Goal: Task Accomplishment & Management: Use online tool/utility

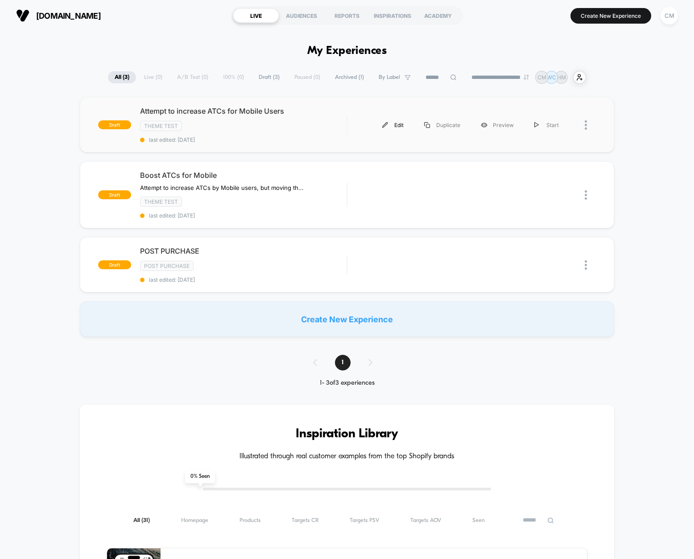
click at [408, 124] on div "Edit" at bounding box center [393, 125] width 42 height 20
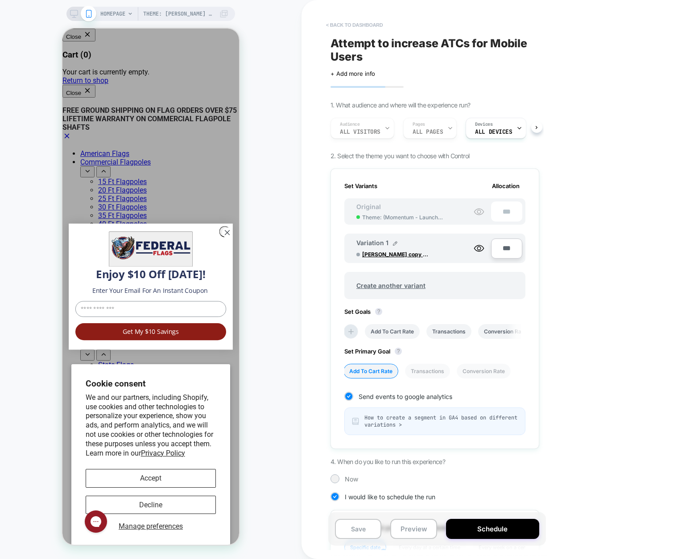
click at [364, 27] on button "< back to dashboard" at bounding box center [355, 25] width 66 height 14
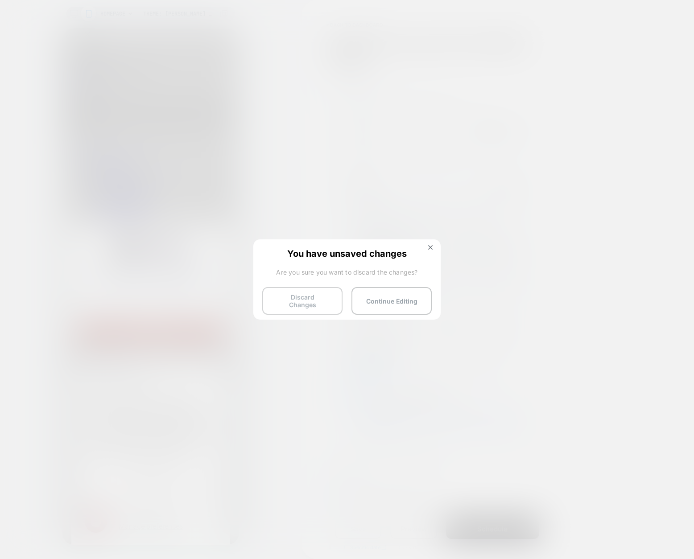
click at [324, 304] on button "Discard Changes" at bounding box center [302, 301] width 80 height 28
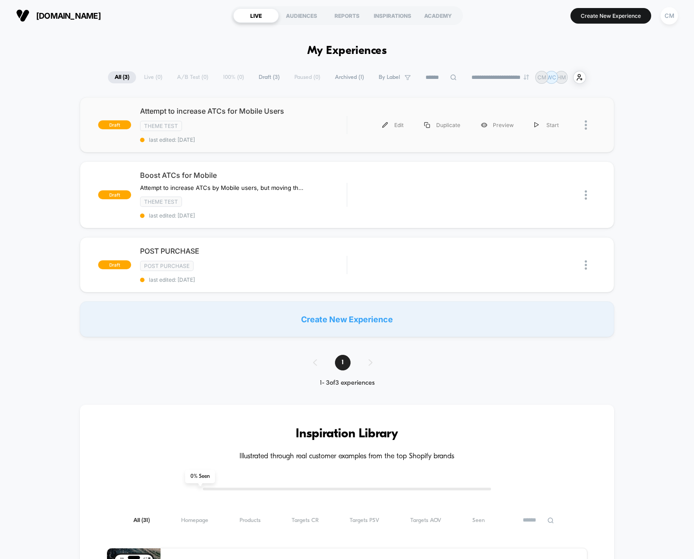
click at [589, 123] on div at bounding box center [590, 125] width 11 height 20
click at [549, 164] on div "Delete" at bounding box center [540, 166] width 80 height 20
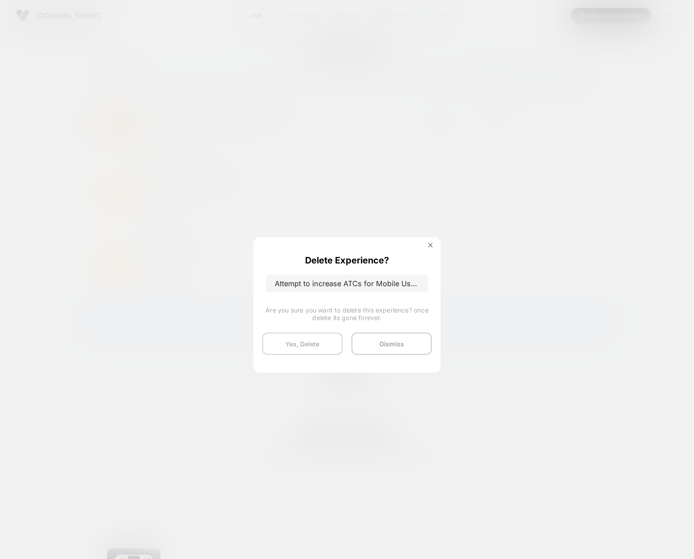
click at [300, 344] on button "Yes, Delete" at bounding box center [302, 344] width 80 height 22
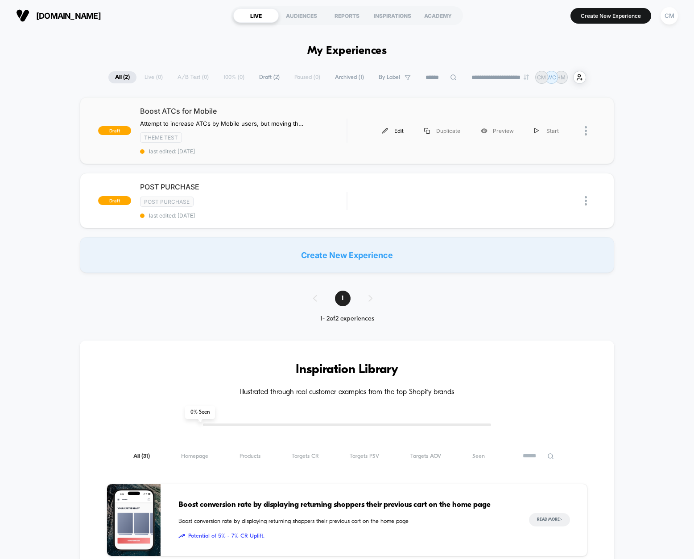
click at [400, 128] on div "Edit" at bounding box center [393, 131] width 42 height 20
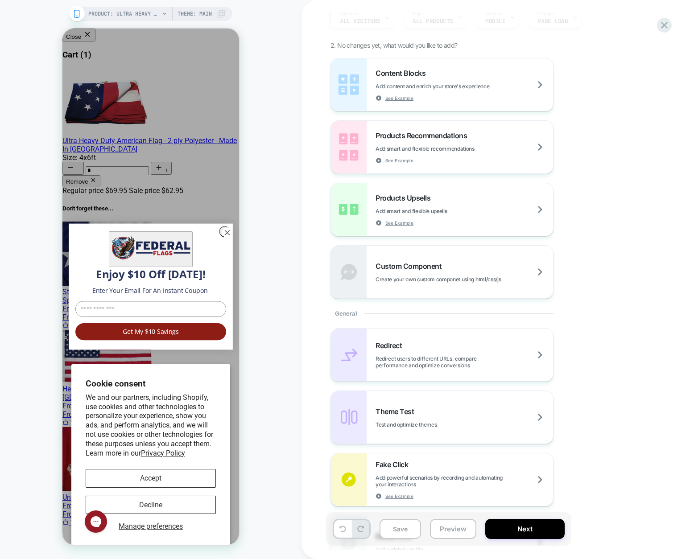
scroll to position [178, 0]
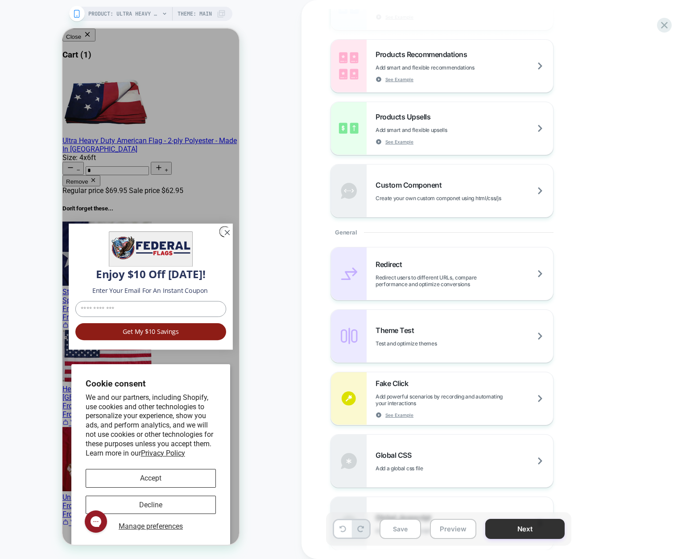
click at [535, 525] on button "Next" at bounding box center [524, 529] width 79 height 20
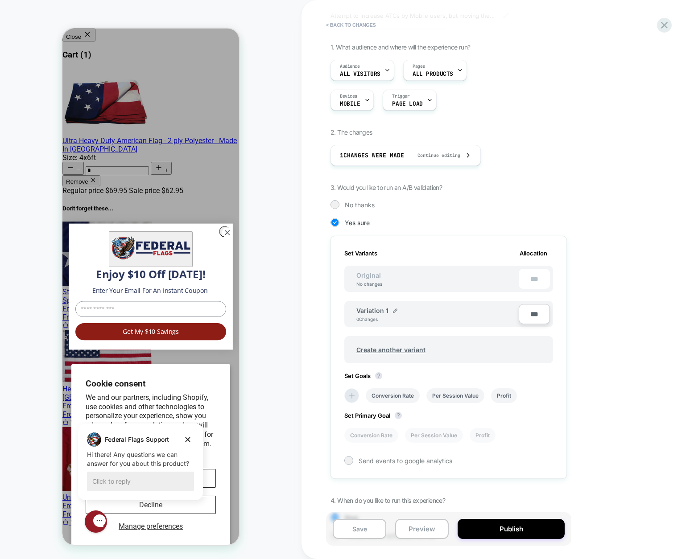
scroll to position [83, 0]
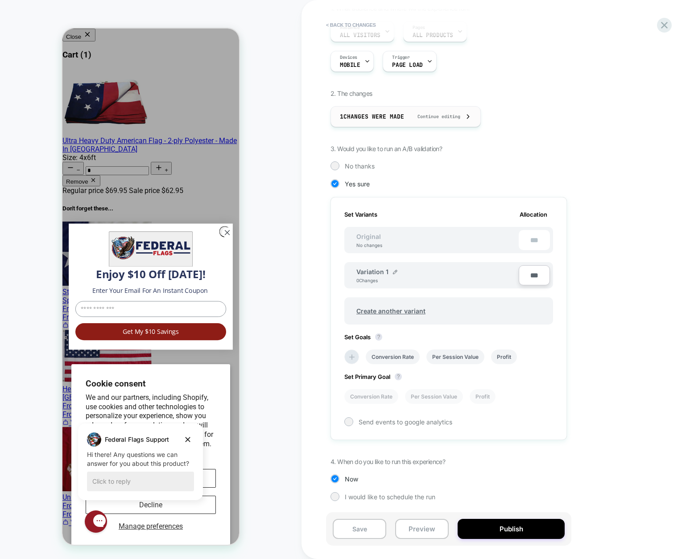
click at [457, 116] on span "Continue editing" at bounding box center [435, 117] width 52 height 6
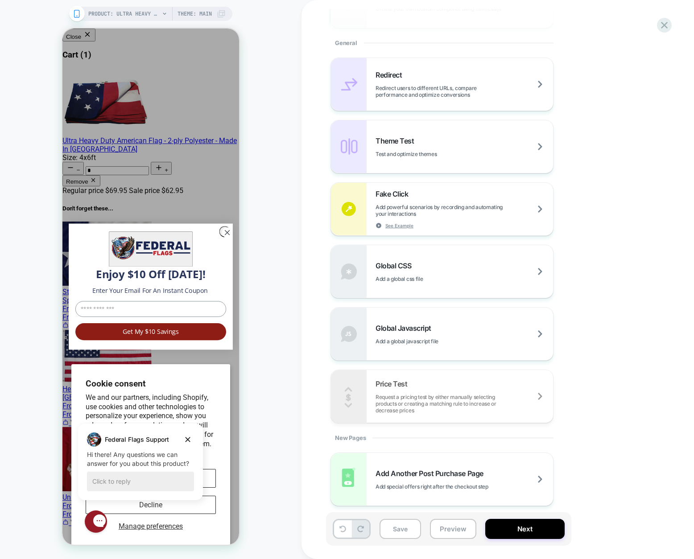
scroll to position [373, 0]
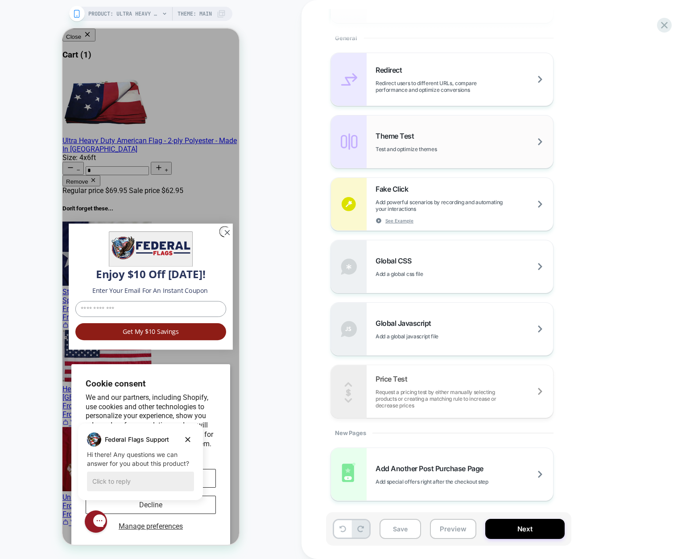
click at [433, 138] on div "Theme Test Test and optimize themes" at bounding box center [465, 142] width 178 height 21
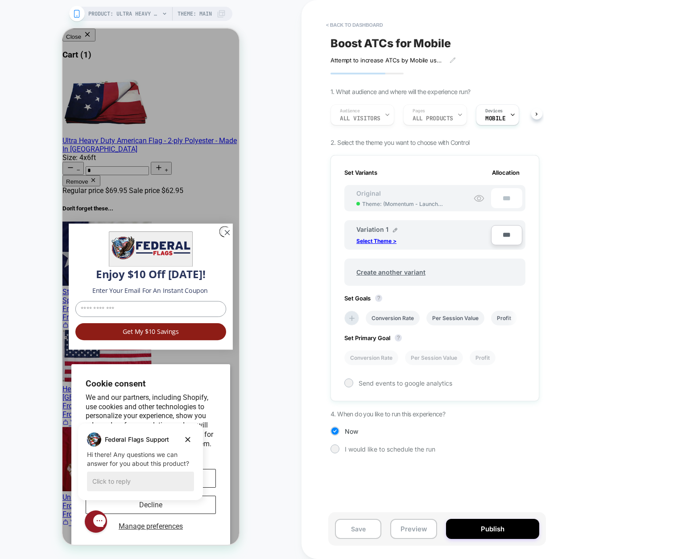
scroll to position [0, 1]
click at [369, 240] on p "Select Theme >" at bounding box center [376, 241] width 40 height 7
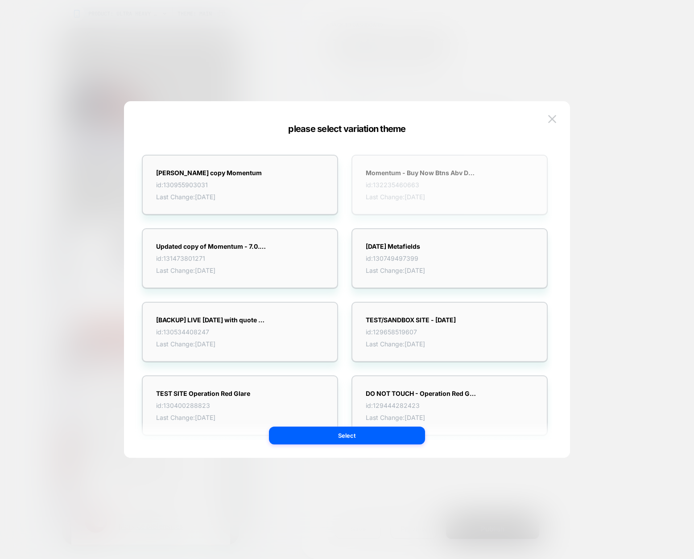
click at [386, 167] on div "Momentum - Buy Now Btns Abv Description on PDPs id: 132235460663 Last Change: […" at bounding box center [449, 185] width 196 height 60
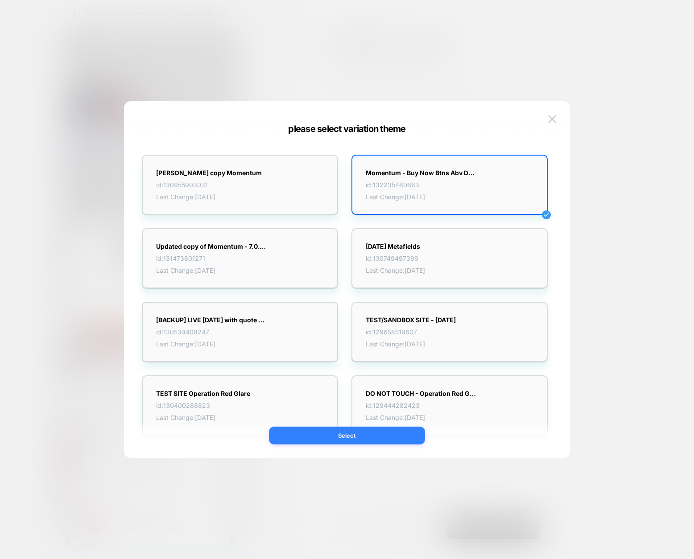
click at [373, 429] on button "Select" at bounding box center [347, 436] width 156 height 18
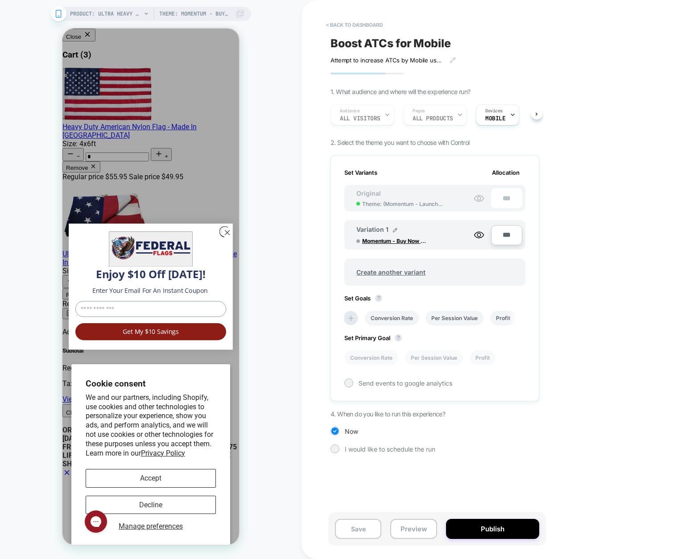
scroll to position [0, 0]
click at [226, 235] on circle "Close dialog" at bounding box center [227, 232] width 11 height 11
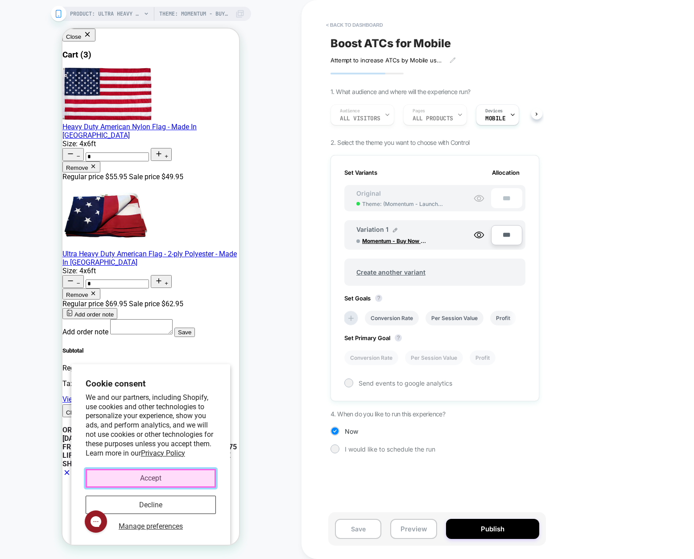
click at [161, 476] on button "Accept" at bounding box center [151, 478] width 130 height 18
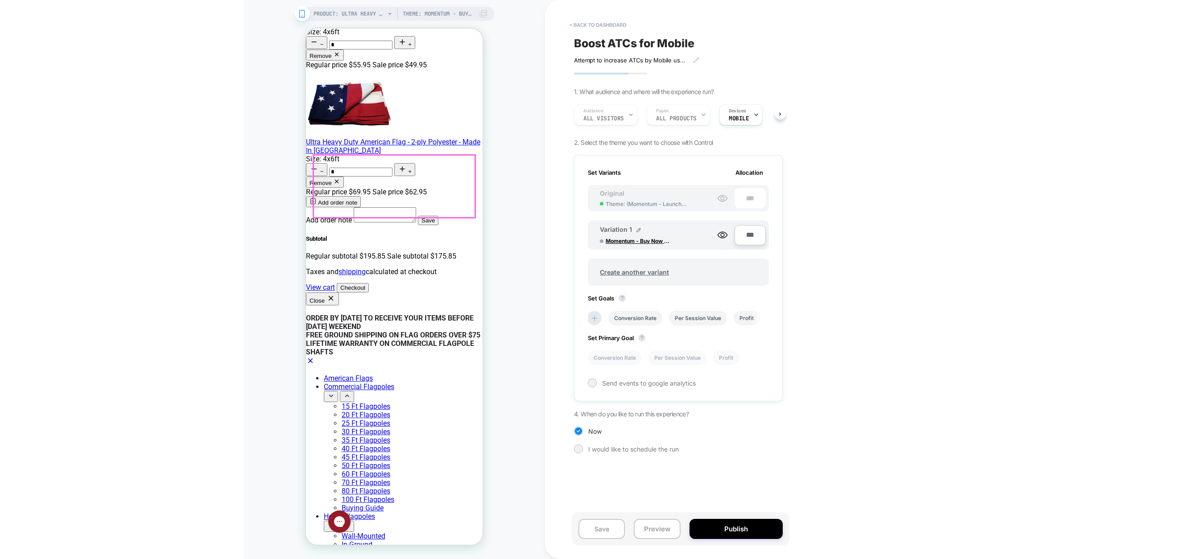
scroll to position [134, 0]
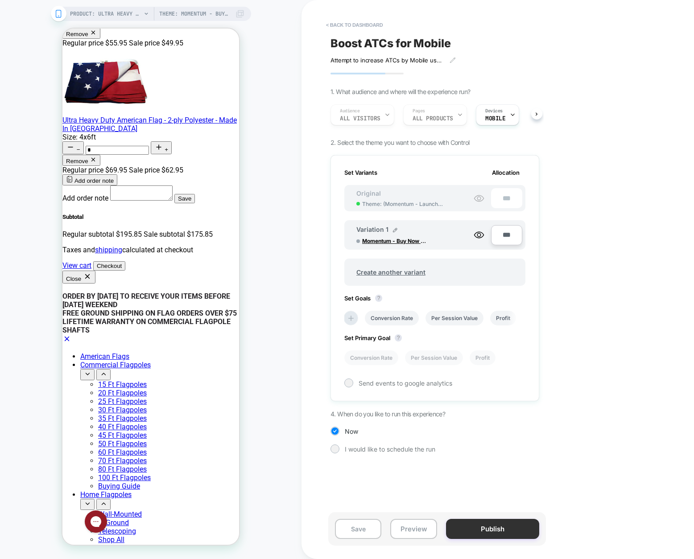
click at [494, 529] on button "Publish" at bounding box center [492, 529] width 93 height 20
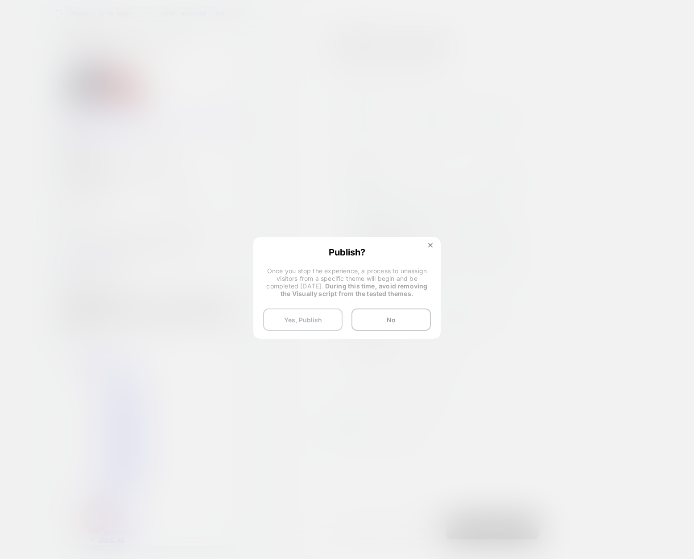
click at [304, 319] on button "Yes, Publish" at bounding box center [302, 320] width 79 height 22
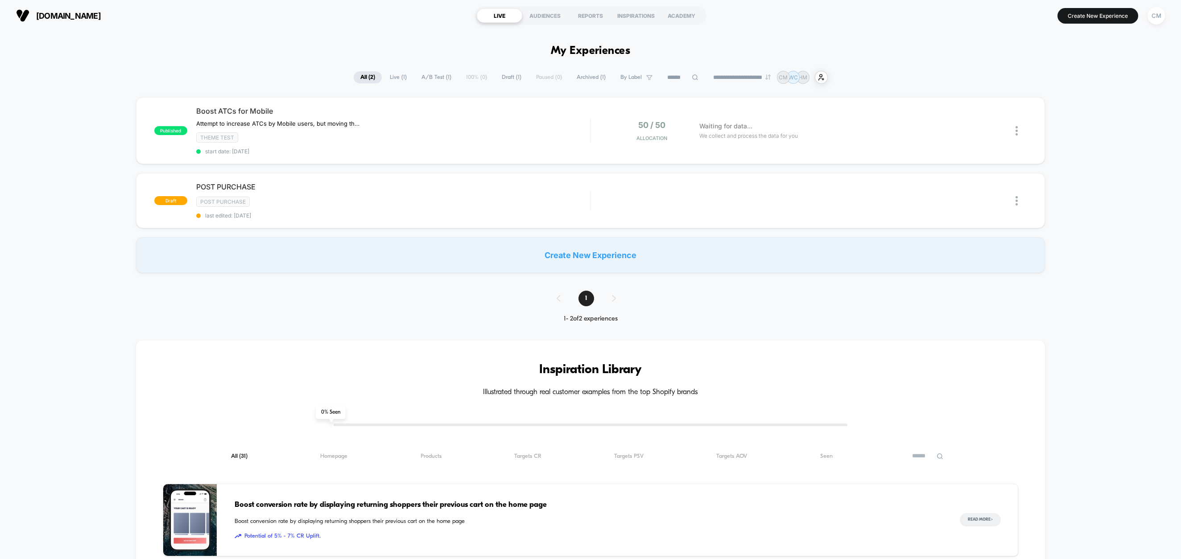
click at [82, 12] on span "[DOMAIN_NAME]" at bounding box center [68, 15] width 65 height 9
click at [694, 17] on div "CM" at bounding box center [1156, 15] width 17 height 17
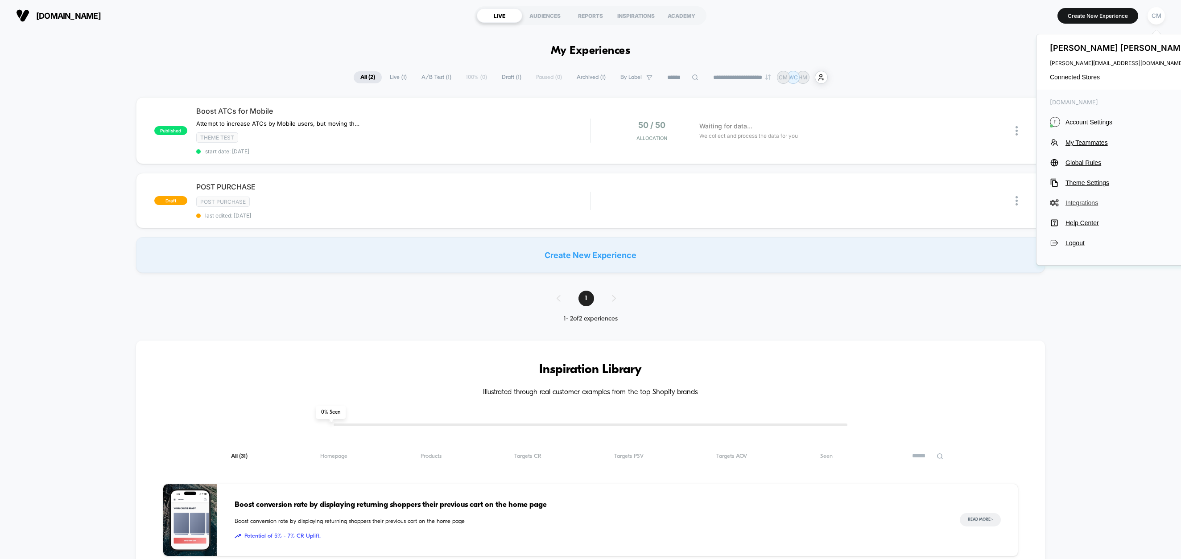
click at [694, 202] on span "Integrations" at bounding box center [1128, 202] width 125 height 7
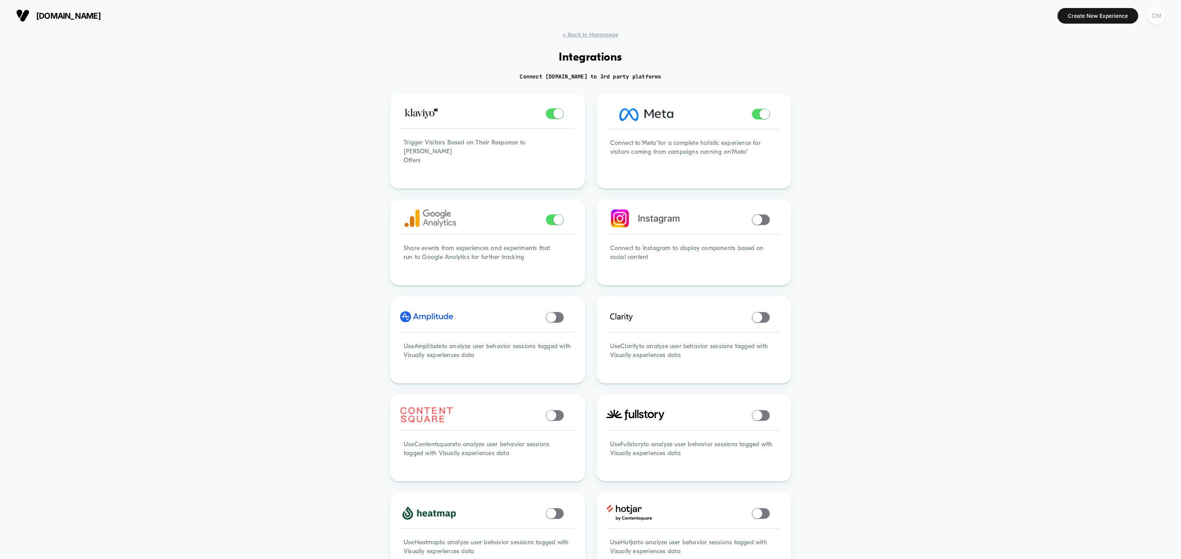
click at [694, 12] on div "CM" at bounding box center [1156, 15] width 17 height 17
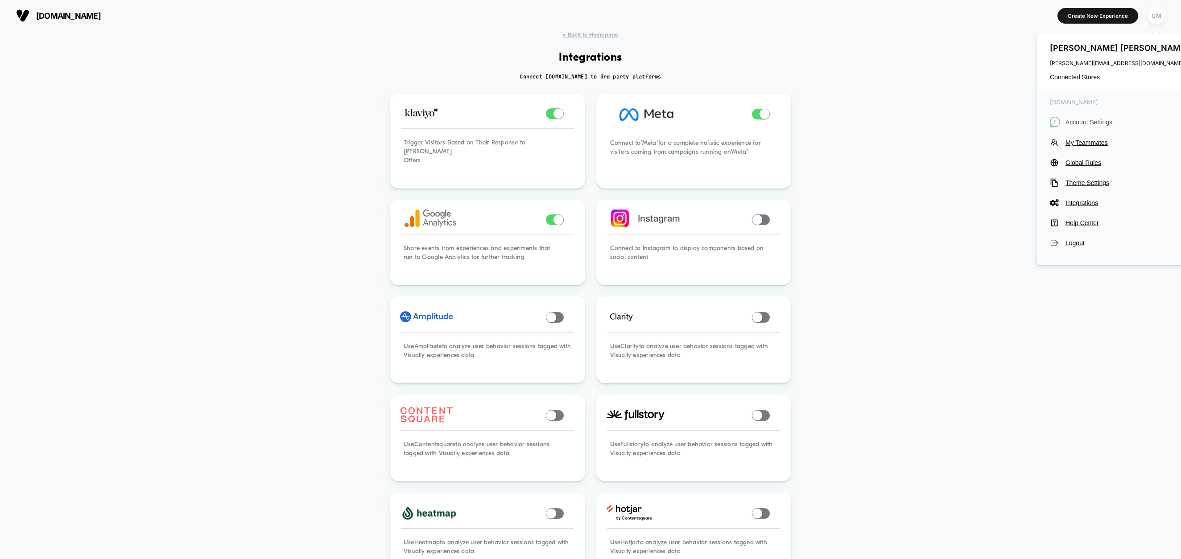
click at [694, 120] on span "Account Settings" at bounding box center [1128, 122] width 125 height 7
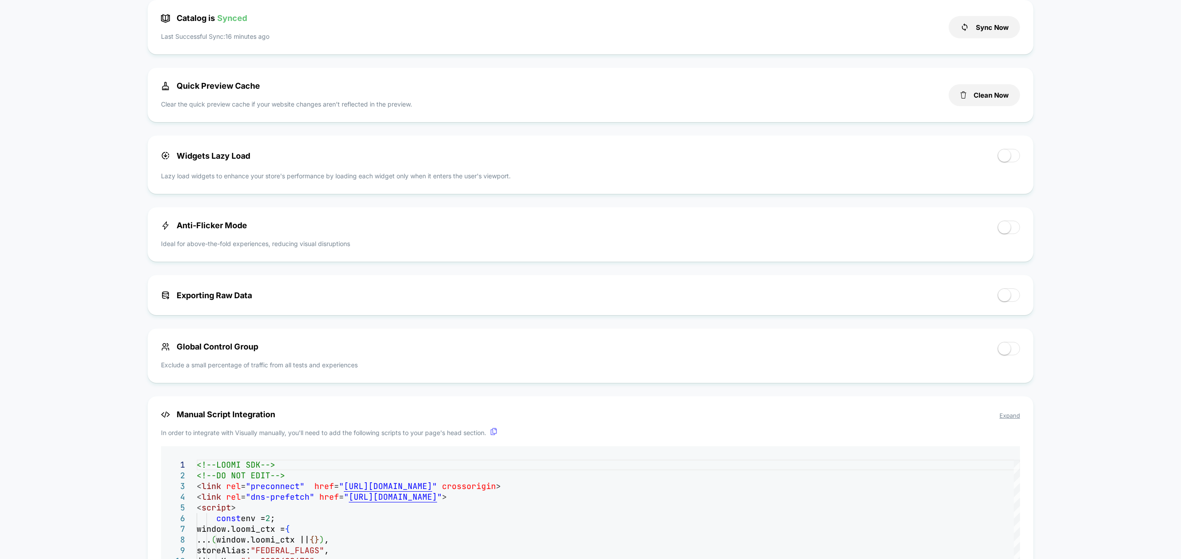
scroll to position [268, 0]
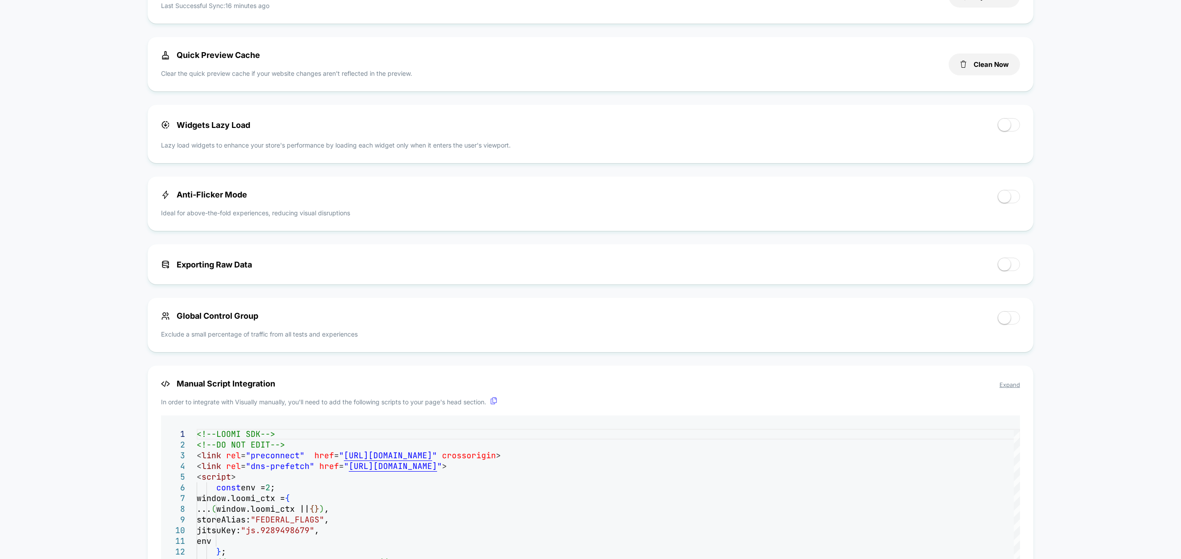
click at [694, 128] on span at bounding box center [1009, 124] width 22 height 13
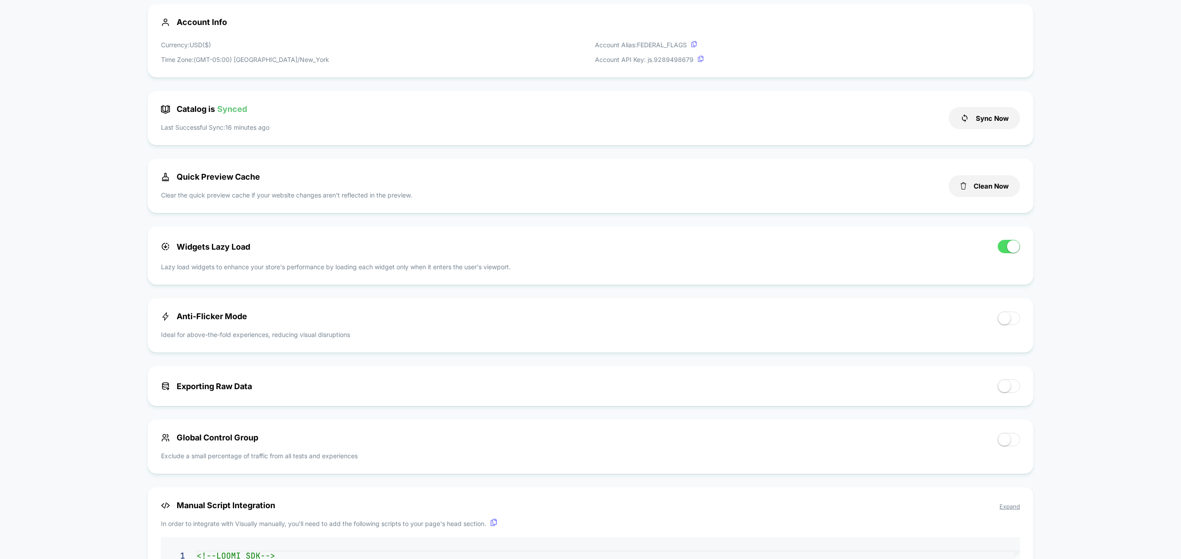
scroll to position [0, 0]
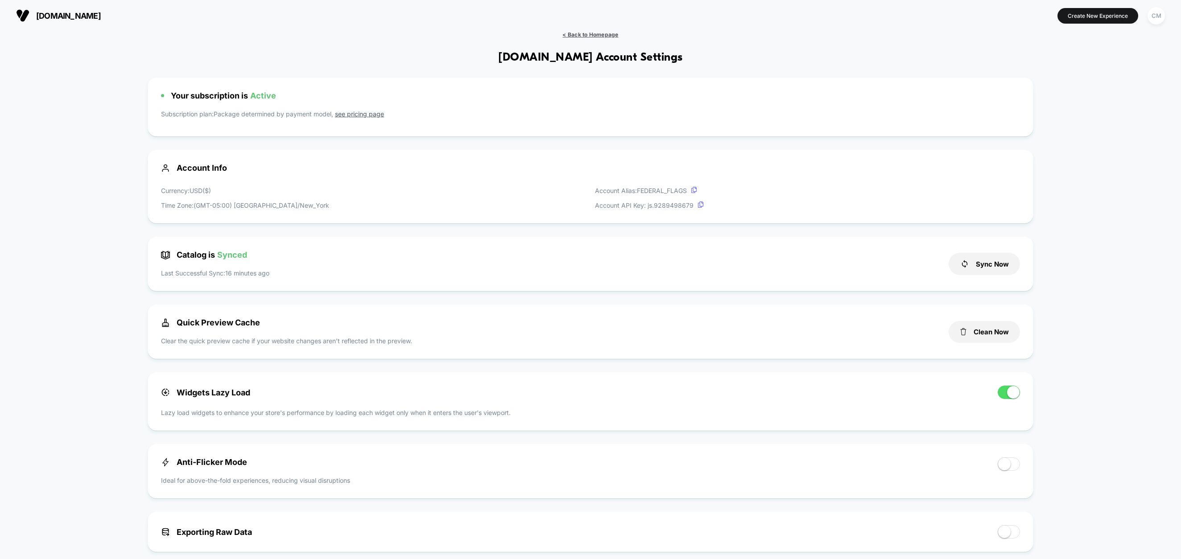
click at [603, 37] on span "< Back to Homepage" at bounding box center [590, 34] width 56 height 7
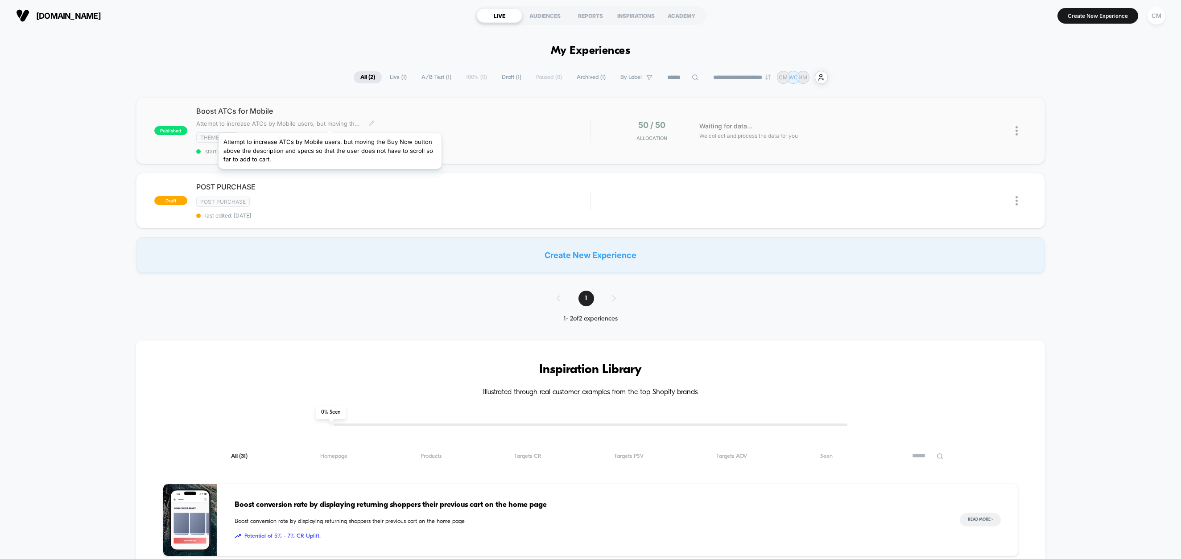
click at [330, 122] on span "Attempt to increase ATCs by Mobile users, but moving the Buy Now button above t…" at bounding box center [278, 123] width 165 height 7
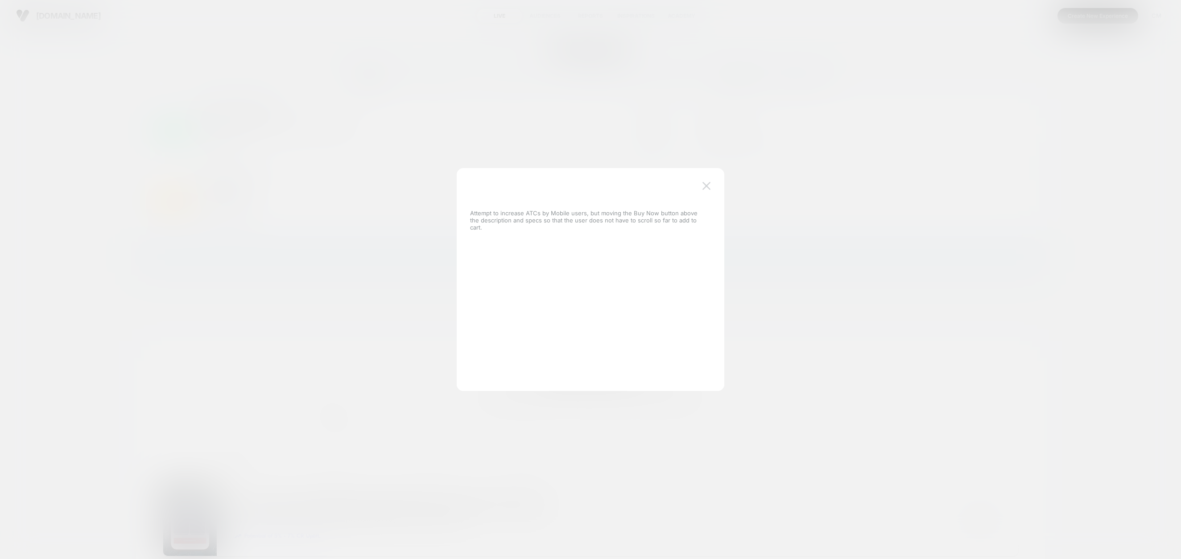
click at [694, 184] on img at bounding box center [706, 186] width 8 height 8
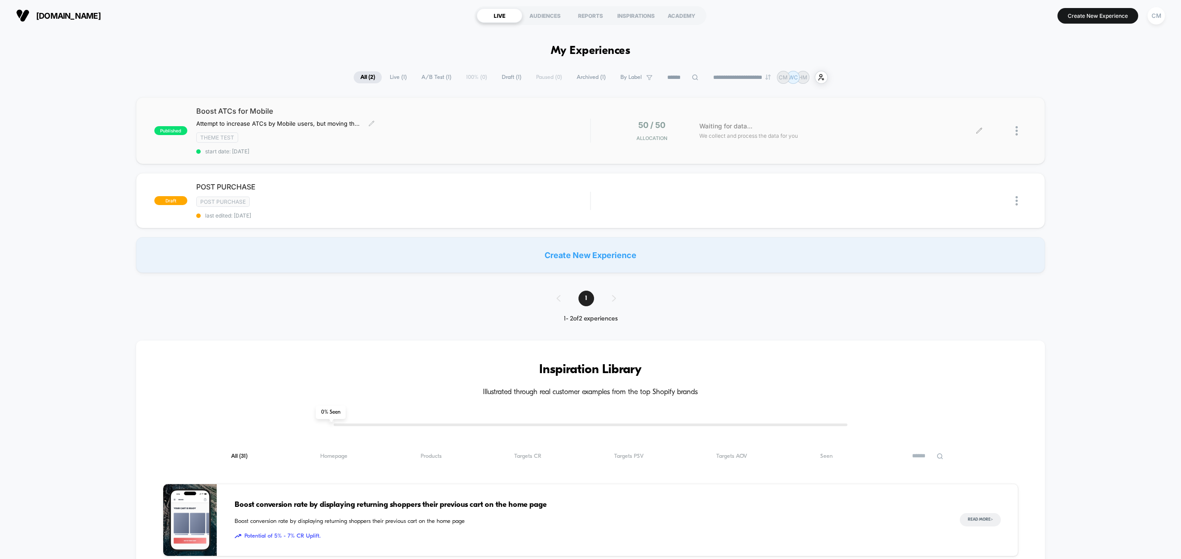
click at [694, 133] on icon at bounding box center [978, 130] width 5 height 5
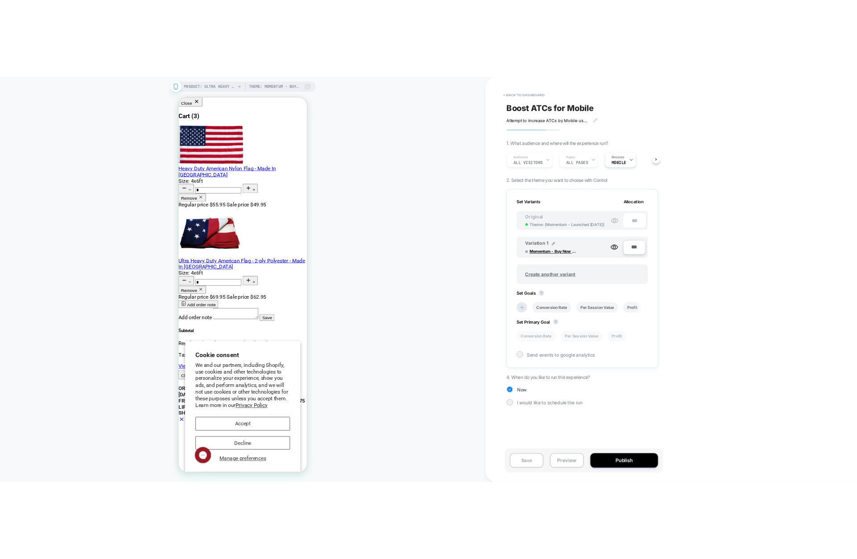
scroll to position [0, 1]
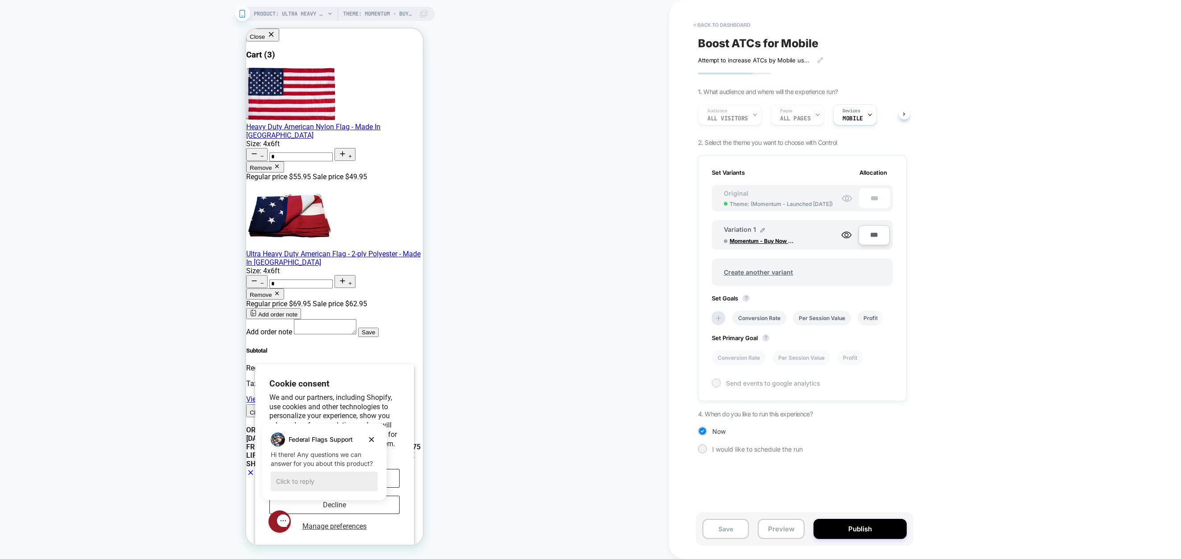
click at [694, 382] on span "Send events to google analytics" at bounding box center [773, 384] width 94 height 8
click at [694, 412] on span "How to create a segment in GA4 based on different variations >" at bounding box center [808, 408] width 153 height 14
click at [694, 383] on icon at bounding box center [716, 383] width 7 height 9
click at [694, 335] on div "< back to dashboard Boost ATCs for Mobile Attempt to increase ATCs by Mobile us…" at bounding box center [865, 279] width 393 height 559
click at [694, 21] on button "< back to dashboard" at bounding box center [722, 25] width 66 height 14
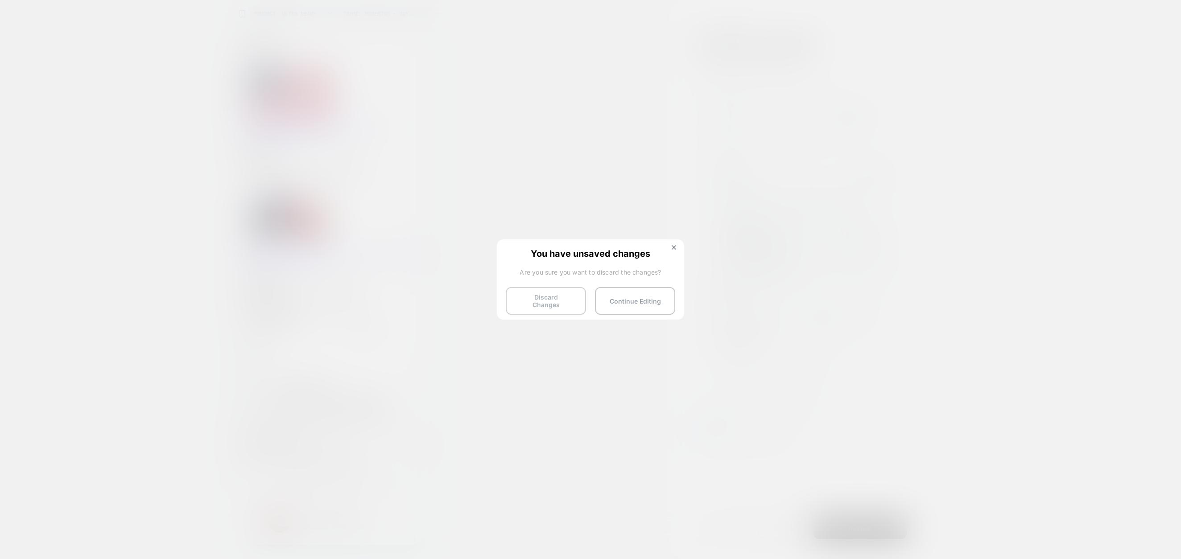
click at [539, 298] on button "Discard Changes" at bounding box center [546, 301] width 80 height 28
